Goal: Transaction & Acquisition: Purchase product/service

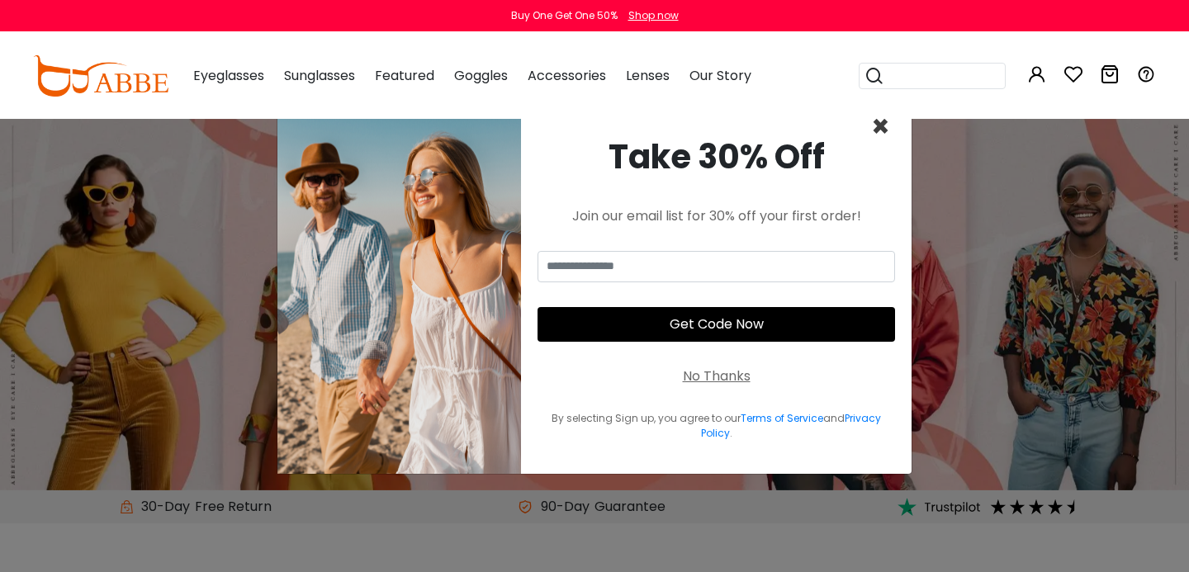
click at [875, 130] on span "×" at bounding box center [880, 127] width 19 height 42
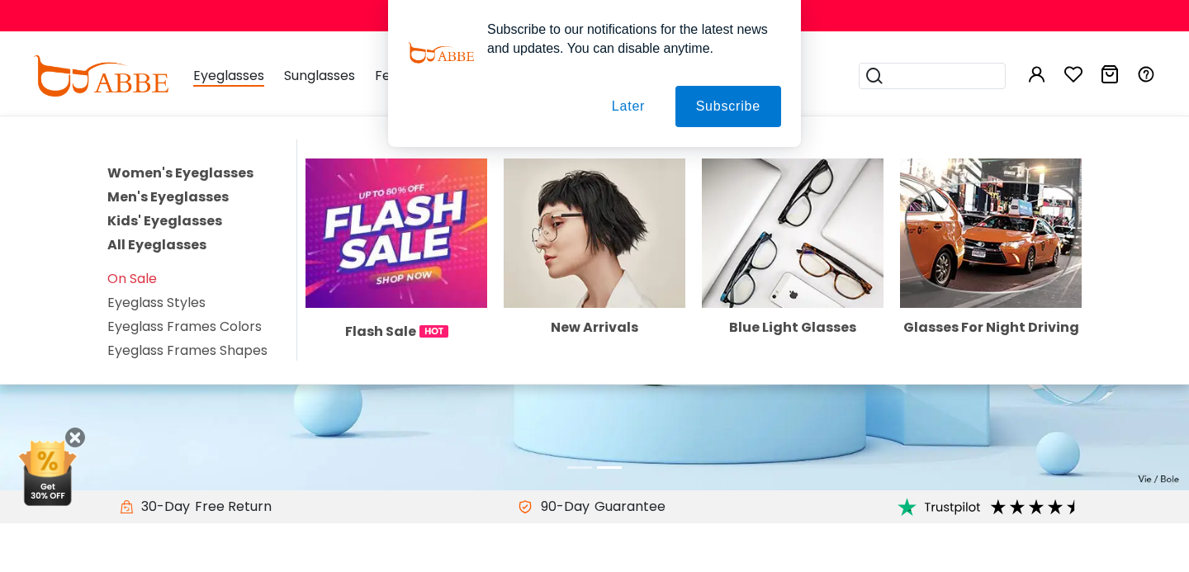
click at [191, 173] on link "Women's Eyeglasses" at bounding box center [180, 172] width 146 height 19
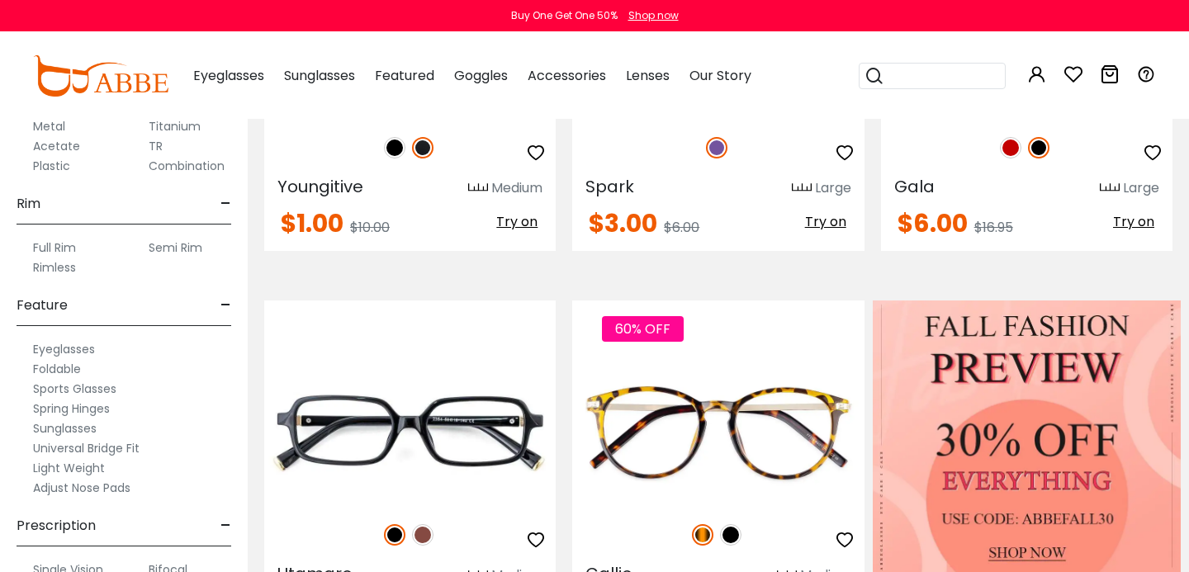
scroll to position [872, 0]
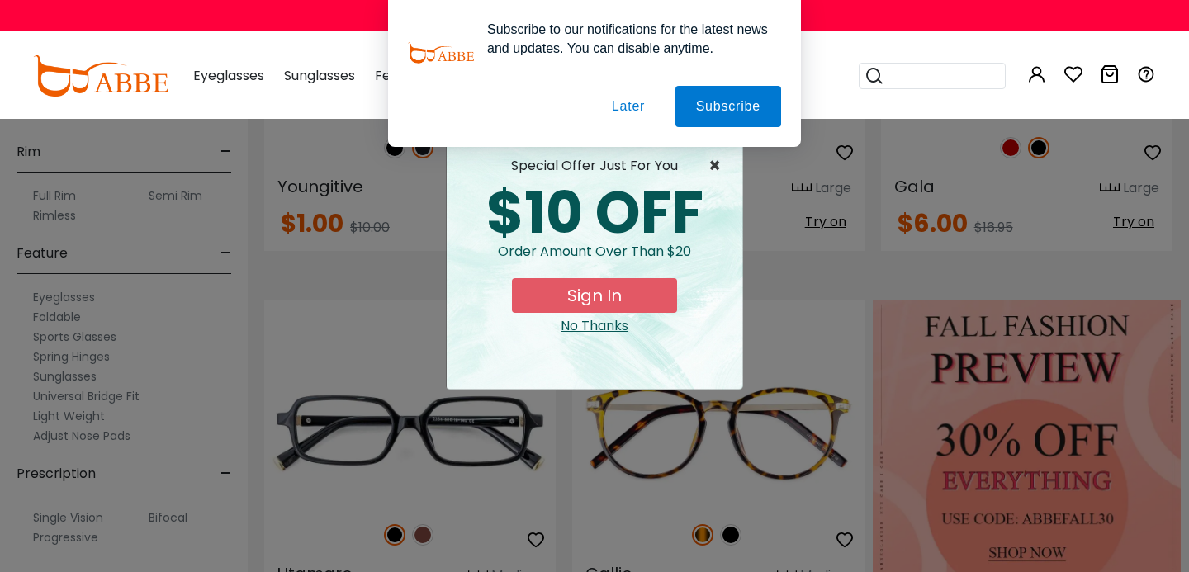
click at [716, 168] on span "×" at bounding box center [718, 166] width 21 height 20
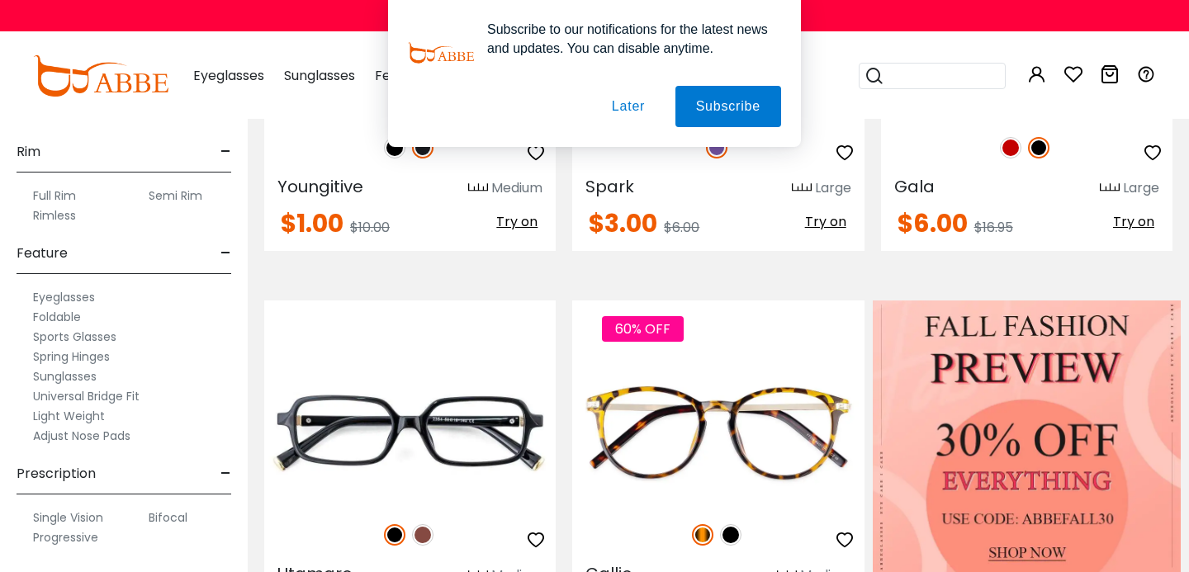
click at [626, 106] on button "Later" at bounding box center [628, 106] width 74 height 41
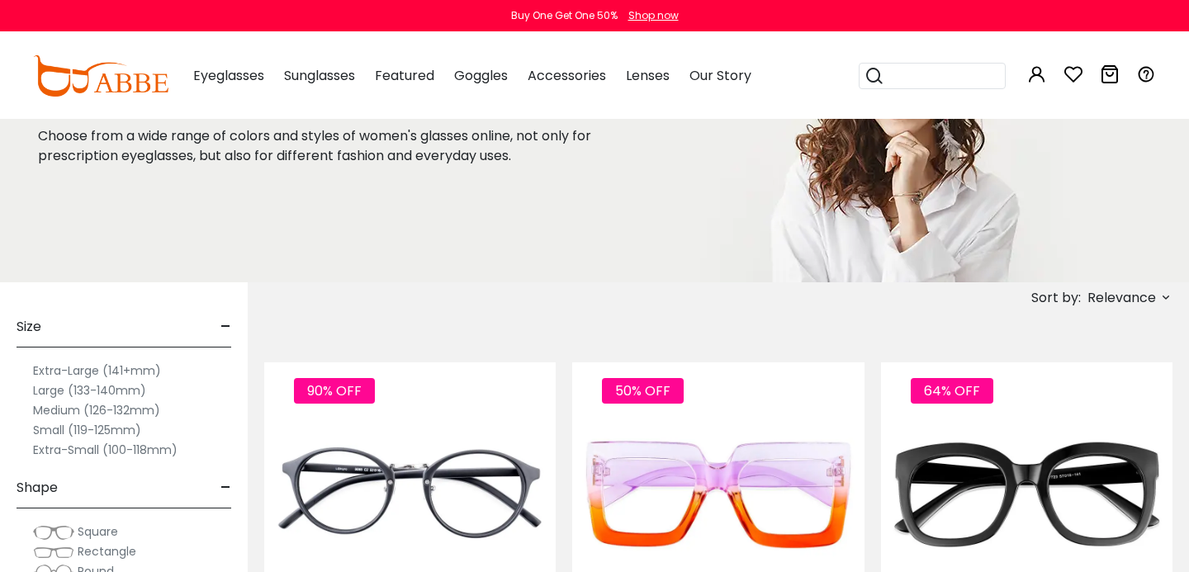
scroll to position [0, 0]
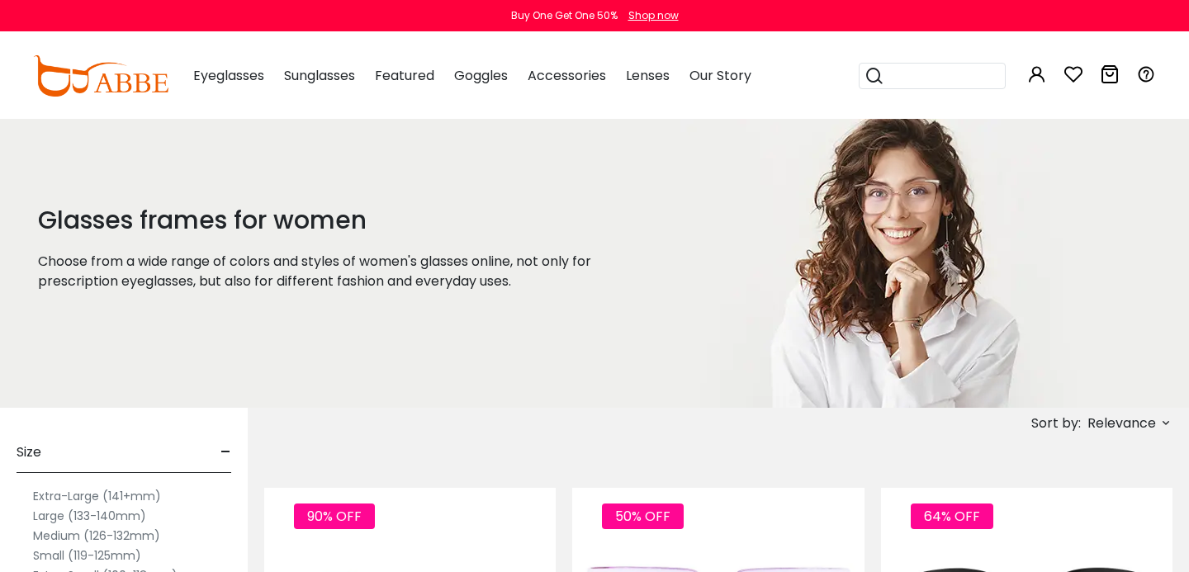
click at [952, 94] on div "Popular Searches round Sunglasses aviator clear tortoise cat Recommended Laya $…" at bounding box center [934, 76] width 152 height 86
click at [947, 85] on input "search" at bounding box center [942, 76] width 116 height 25
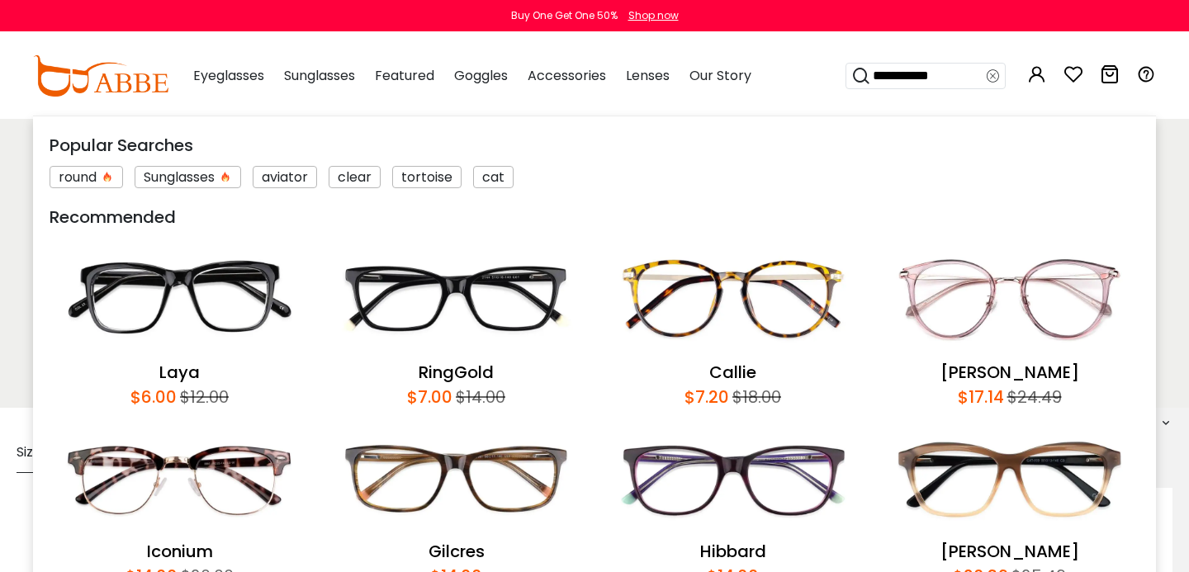
type input "**********"
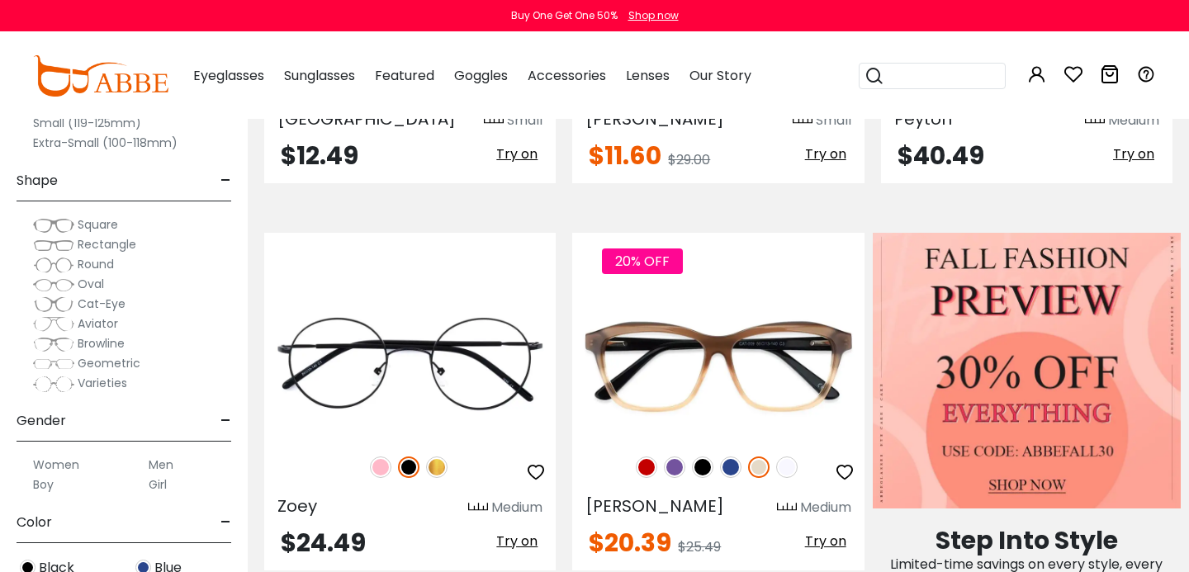
scroll to position [665, 0]
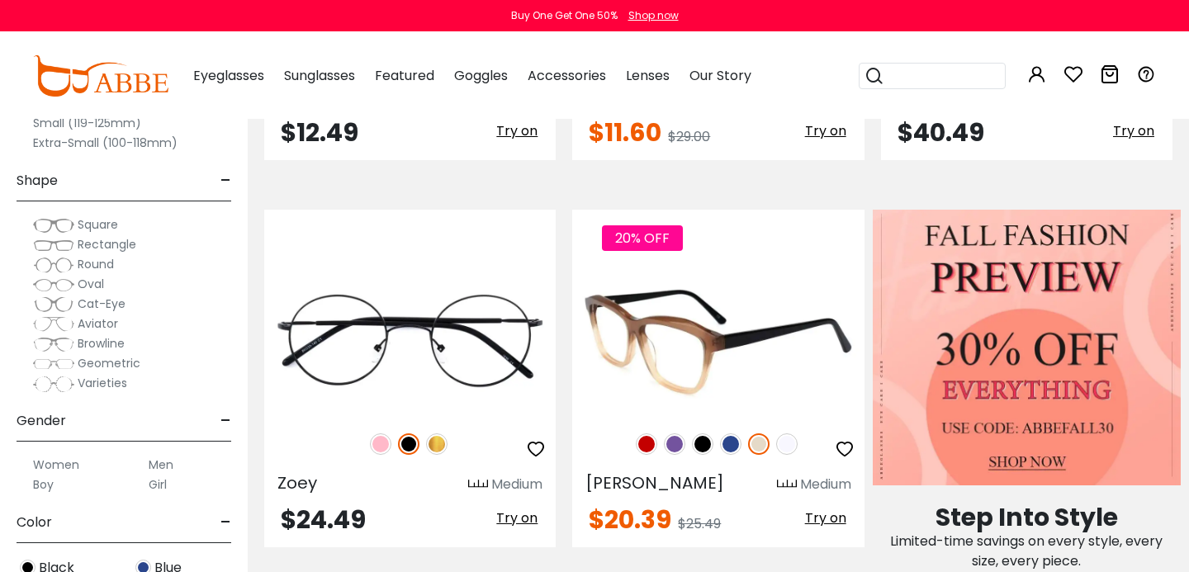
click at [650, 442] on img at bounding box center [646, 443] width 21 height 21
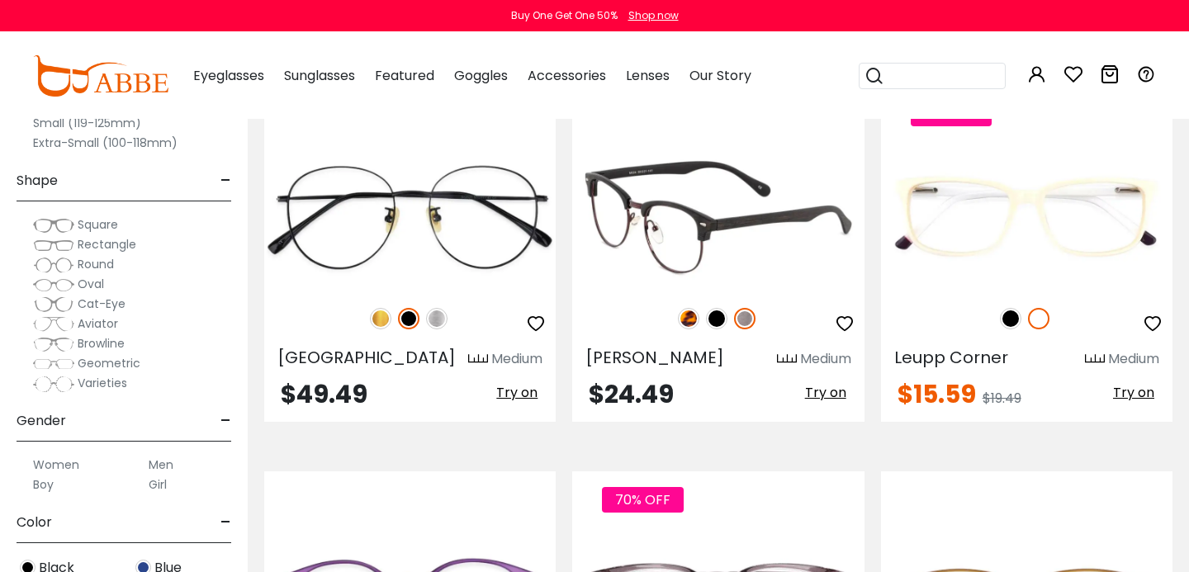
scroll to position [3517, 0]
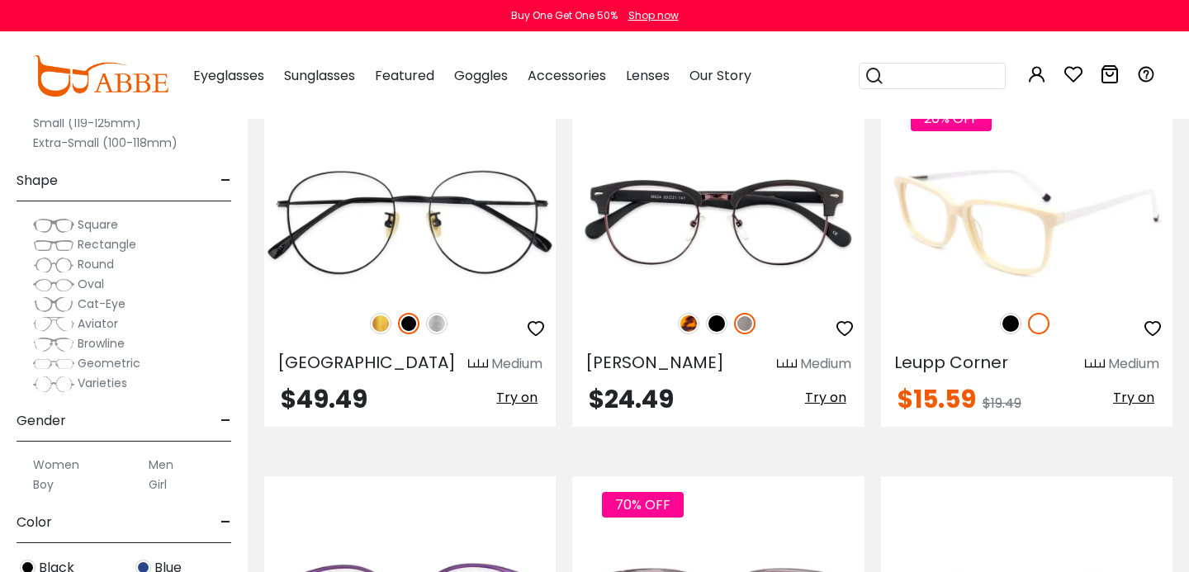
click at [1010, 324] on img at bounding box center [1010, 323] width 21 height 21
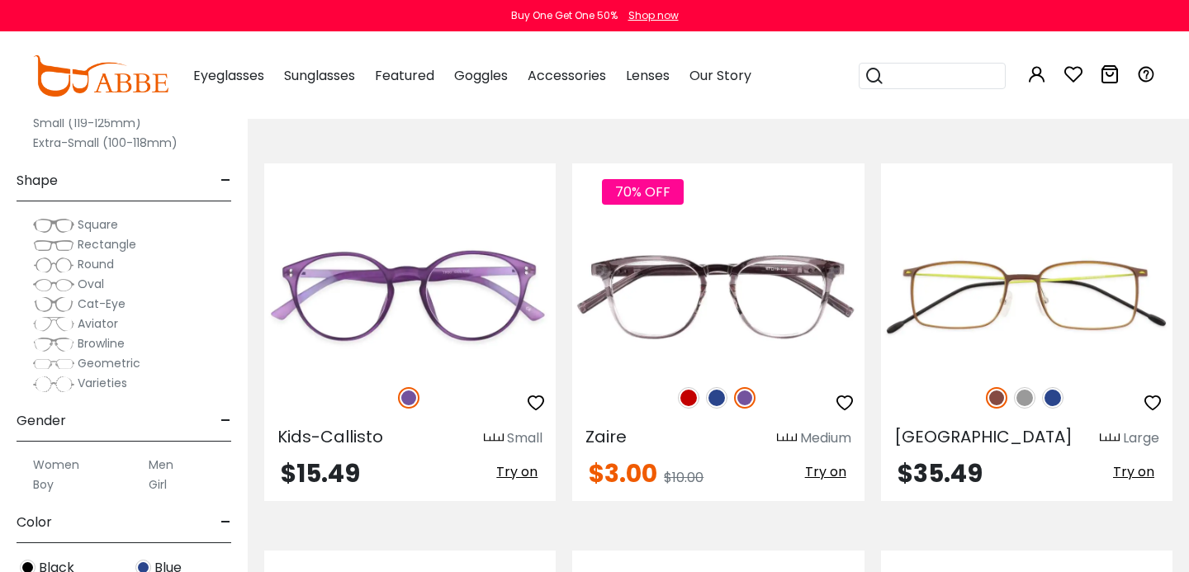
scroll to position [3831, 0]
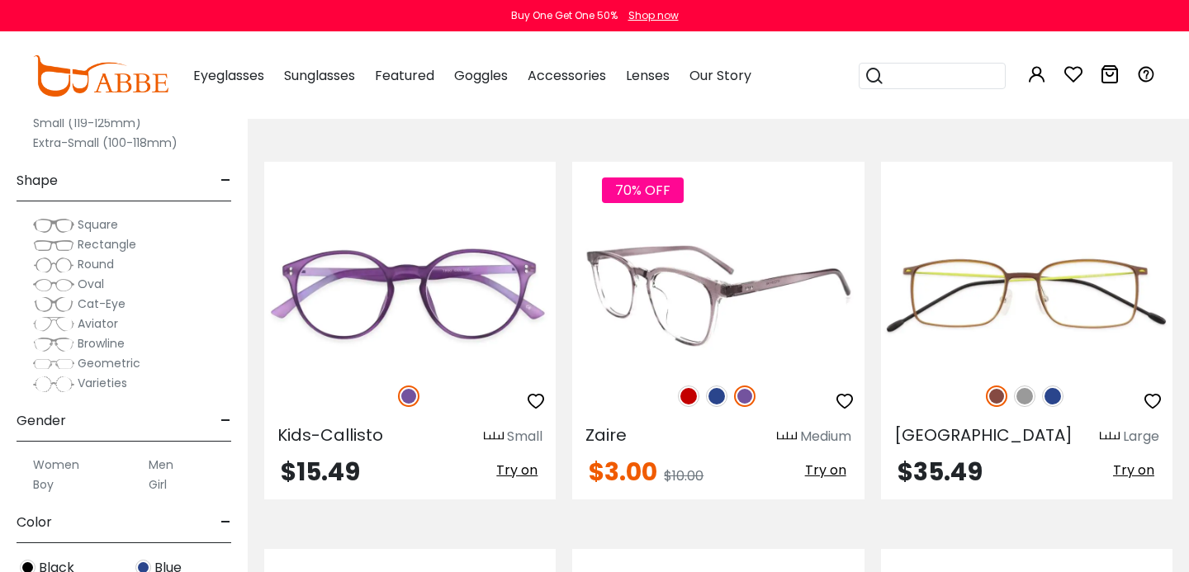
click at [688, 393] on img at bounding box center [688, 395] width 21 height 21
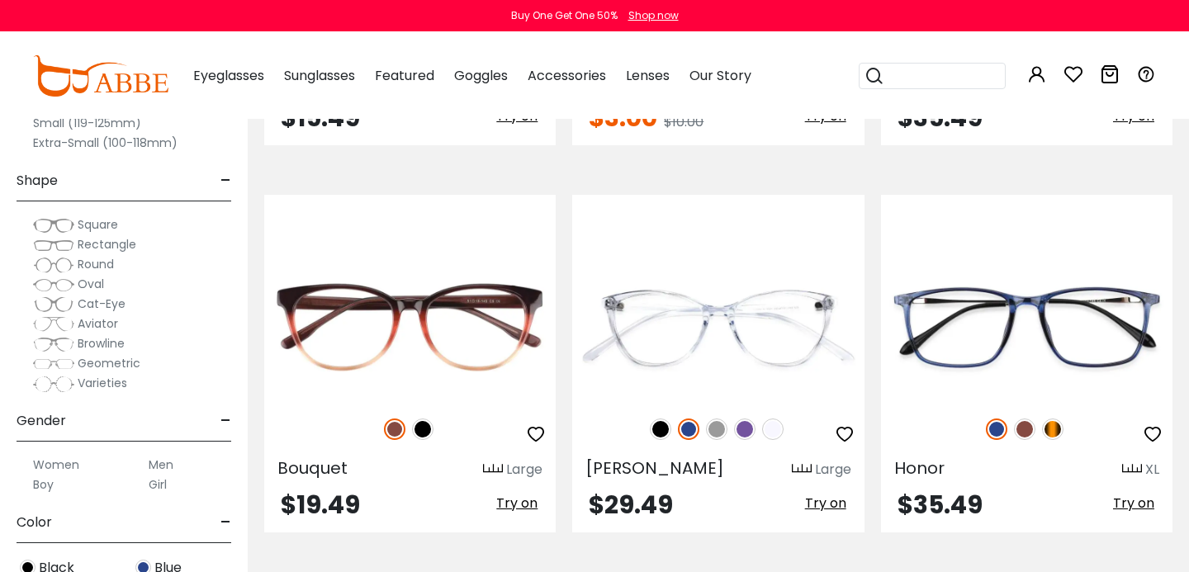
scroll to position [4197, 0]
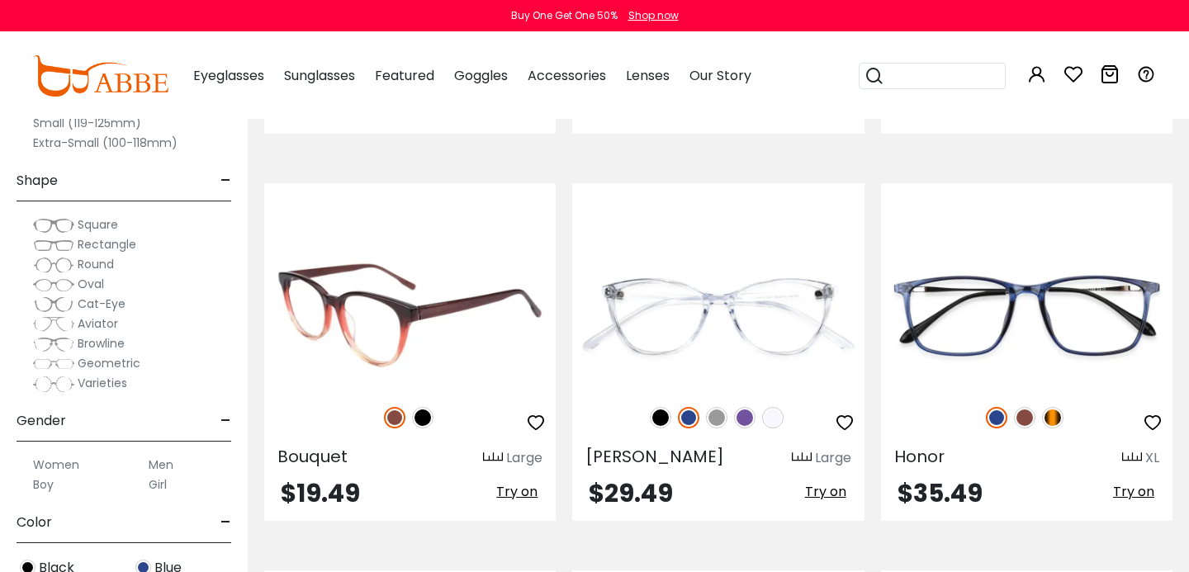
click at [417, 417] on img at bounding box center [422, 417] width 21 height 21
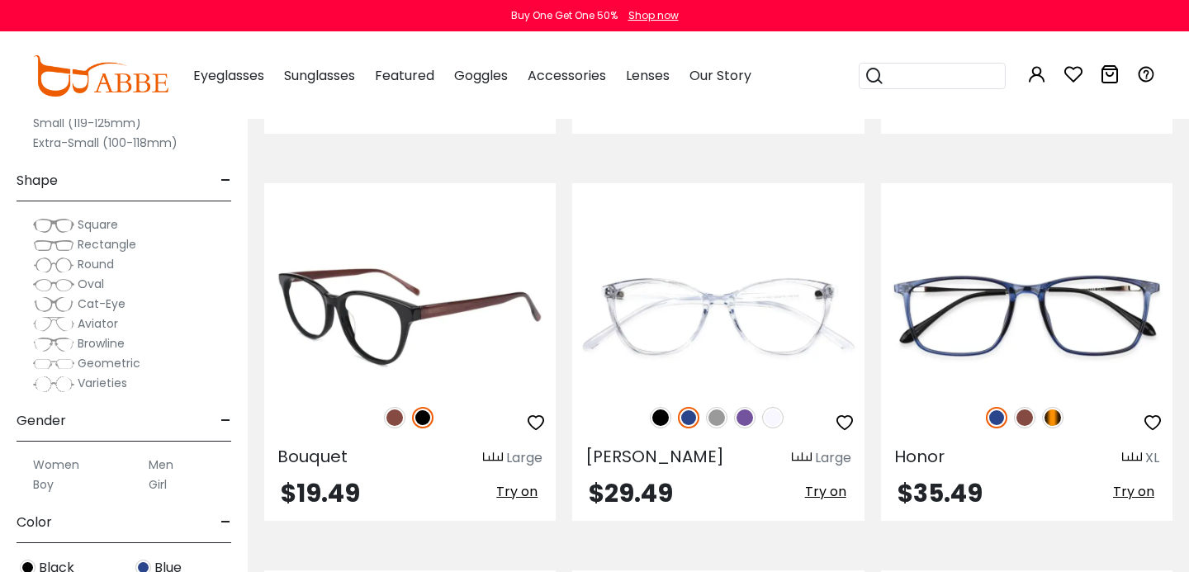
click at [395, 417] on img at bounding box center [394, 417] width 21 height 21
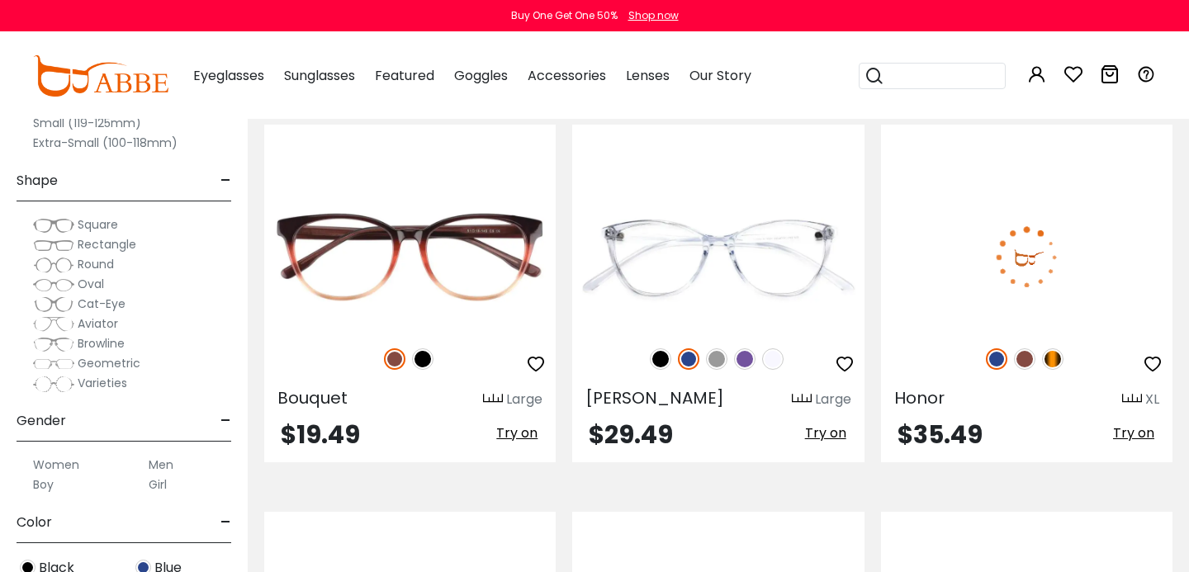
scroll to position [4241, 0]
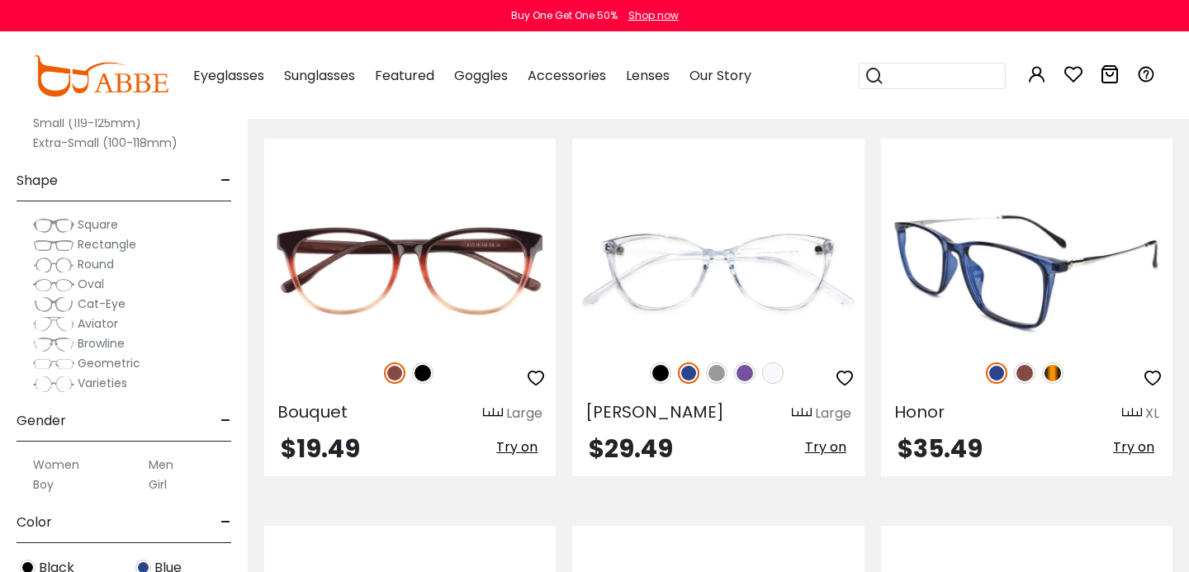
click at [1026, 376] on img at bounding box center [1024, 372] width 21 height 21
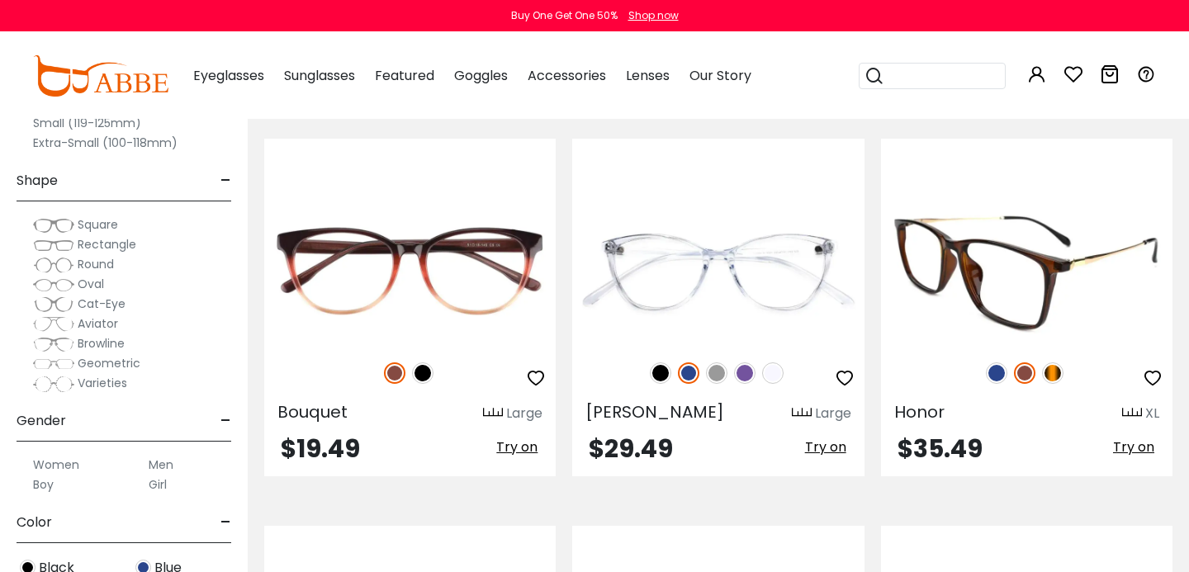
click at [1052, 374] on img at bounding box center [1052, 372] width 21 height 21
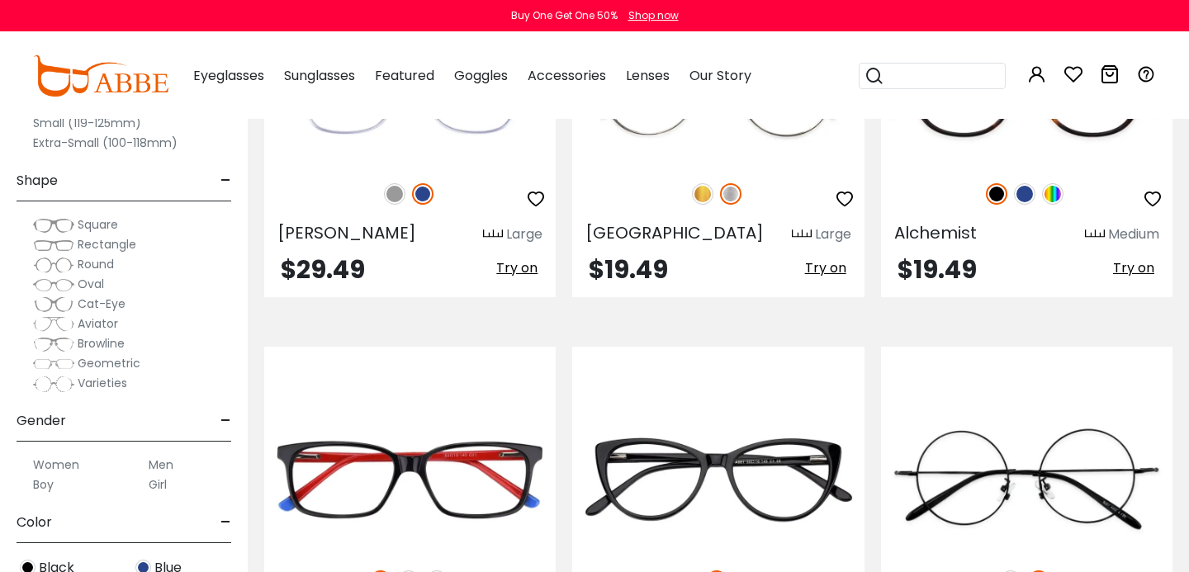
scroll to position [3488, 0]
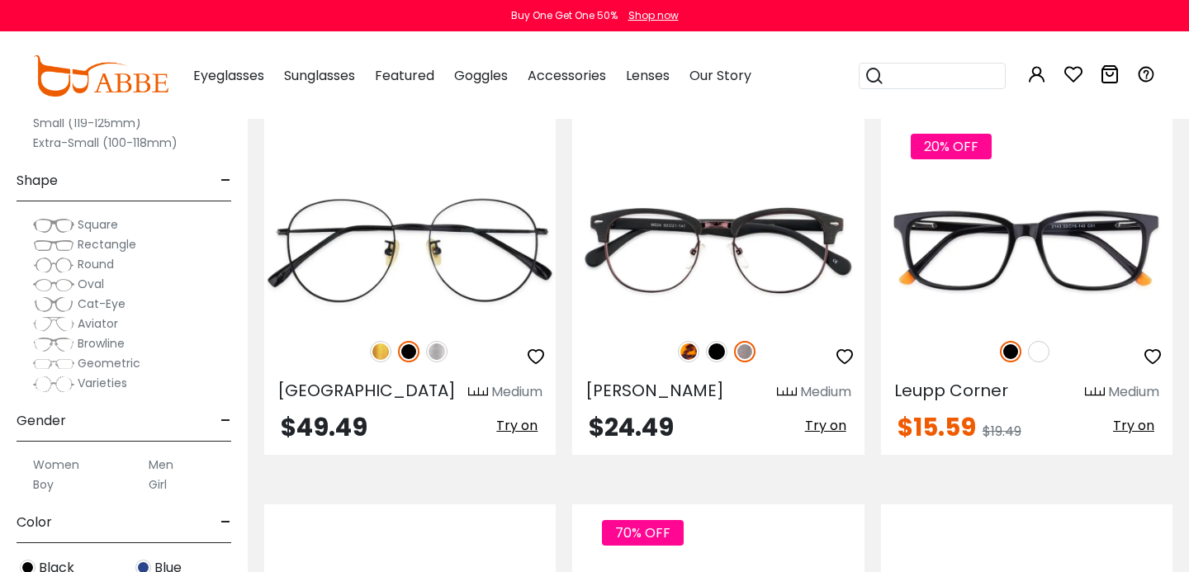
click at [945, 78] on input "search" at bounding box center [942, 76] width 116 height 25
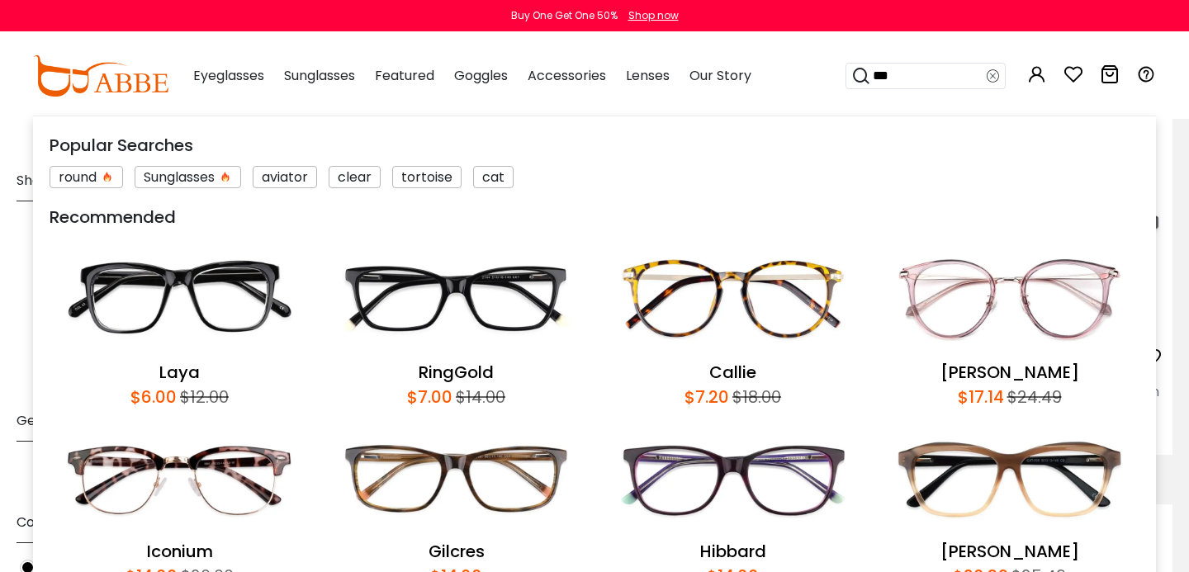
type input "****"
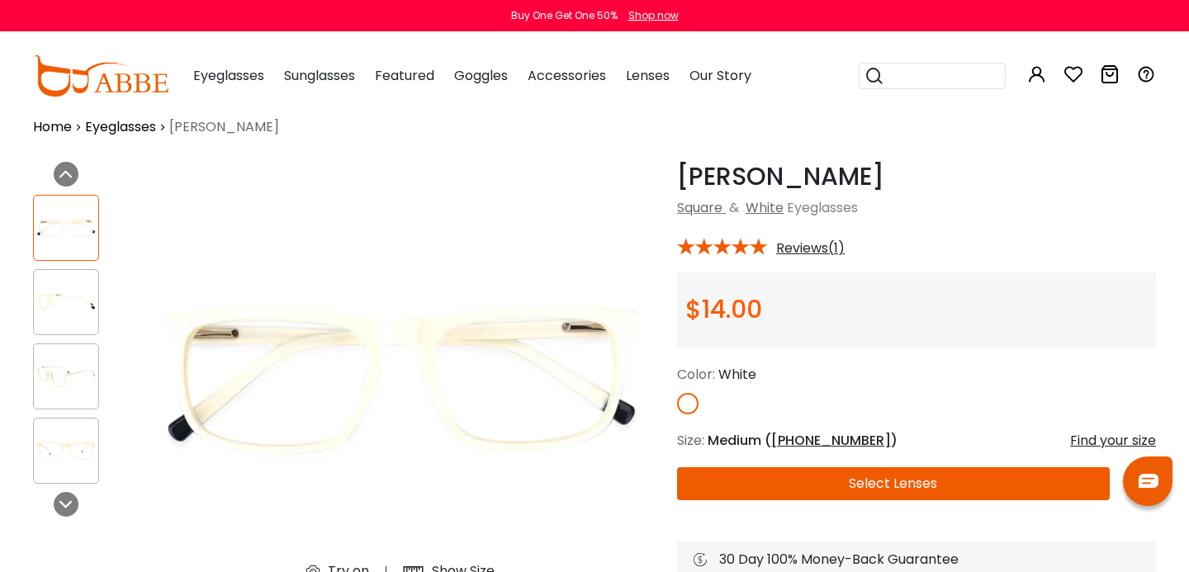
scroll to position [22, 0]
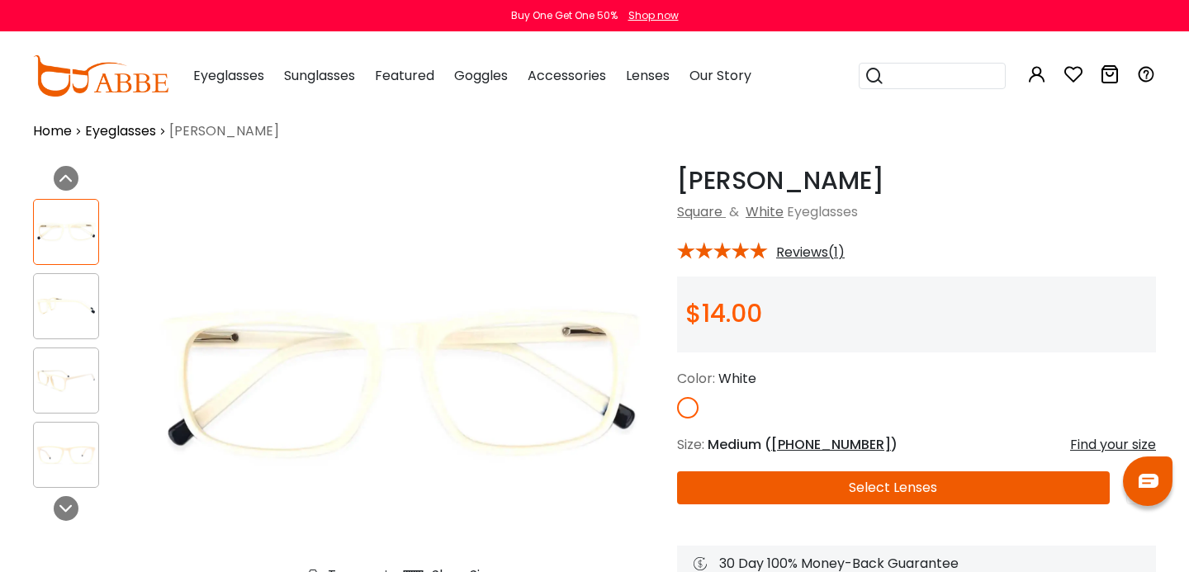
click at [65, 303] on img at bounding box center [66, 306] width 64 height 32
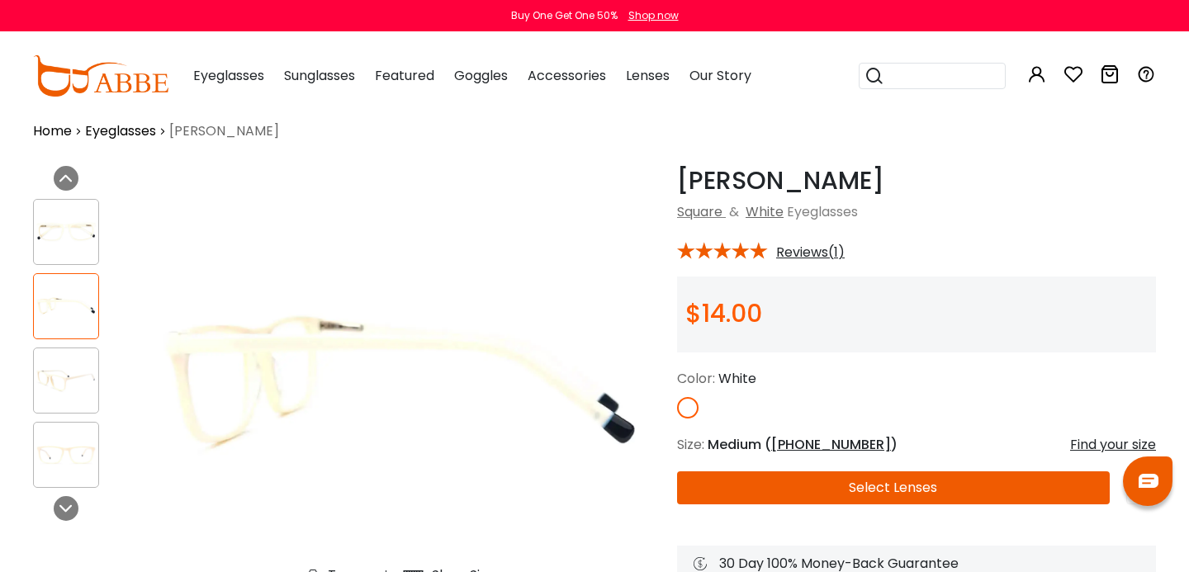
click at [69, 369] on img at bounding box center [66, 380] width 64 height 32
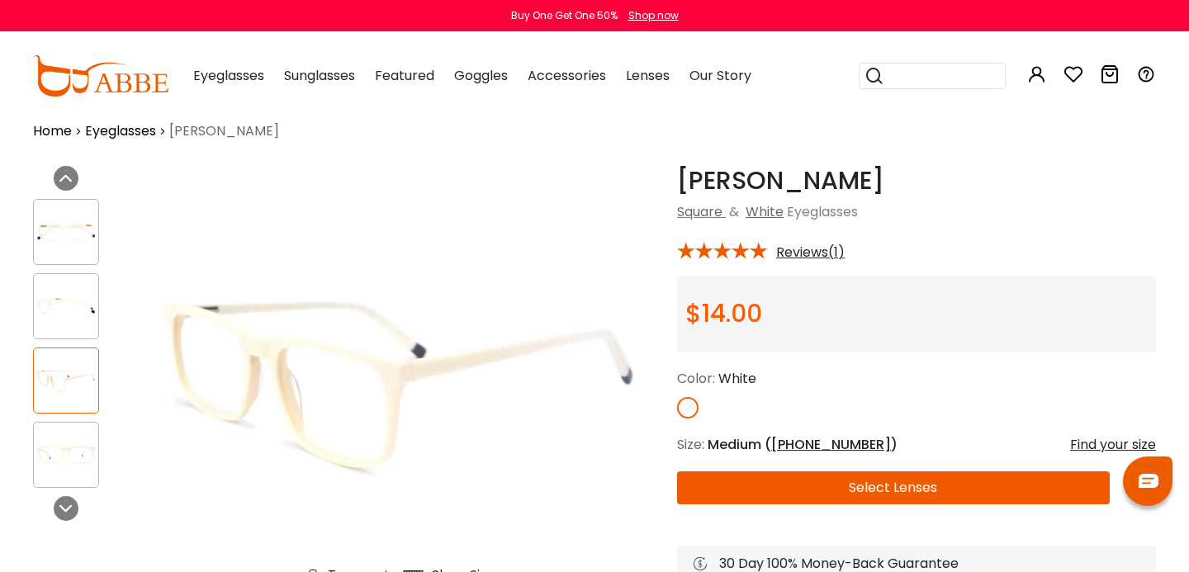
click at [77, 445] on img at bounding box center [66, 454] width 64 height 32
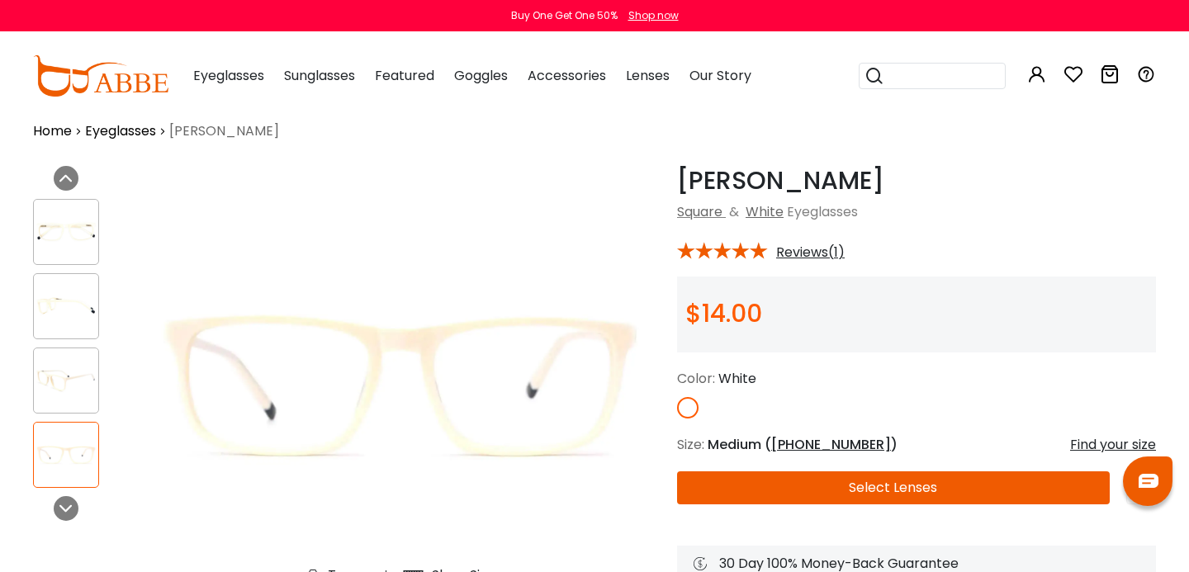
click at [60, 219] on img at bounding box center [66, 231] width 64 height 32
